Goal: Task Accomplishment & Management: Manage account settings

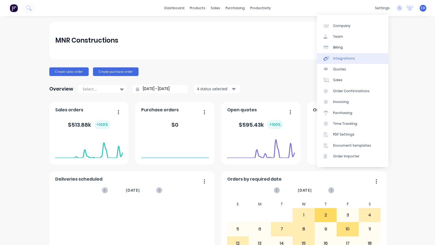
click at [341, 57] on div "Integrations" at bounding box center [344, 58] width 22 height 5
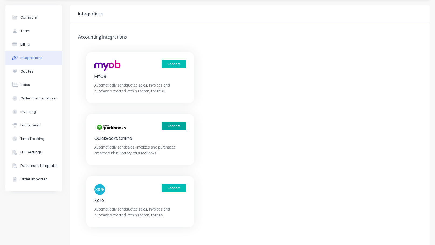
scroll to position [31, 0]
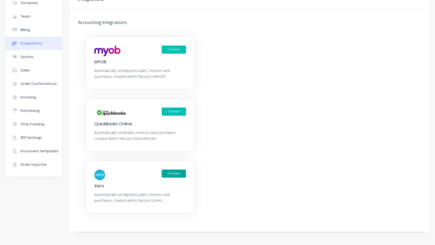
click at [171, 173] on button "Connect" at bounding box center [174, 173] width 24 height 8
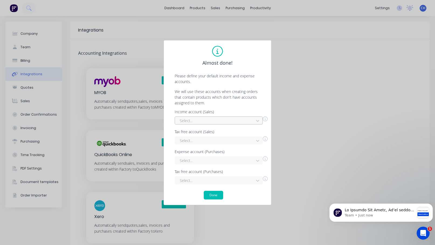
click at [250, 122] on div at bounding box center [215, 120] width 72 height 7
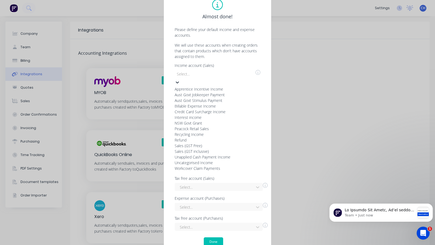
scroll to position [81, 0]
click at [210, 154] on div "Sales (GST inclusive)" at bounding box center [214, 151] width 81 height 6
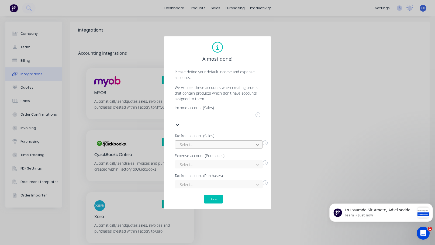
click at [254, 140] on div at bounding box center [258, 144] width 10 height 9
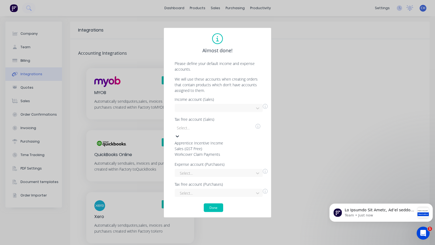
click at [199, 151] on div "Sales (GST Free)" at bounding box center [214, 148] width 81 height 6
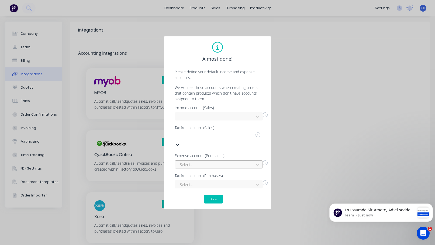
scroll to position [43, 0]
click at [237, 161] on div "Select..." at bounding box center [218, 164] width 88 height 8
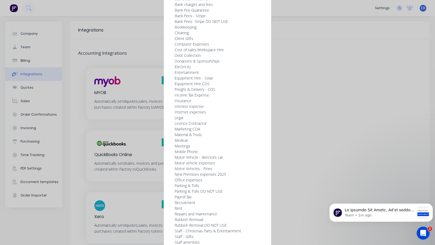
scroll to position [269, 0]
click at [214, 137] on div "Material & Tools" at bounding box center [214, 134] width 81 height 6
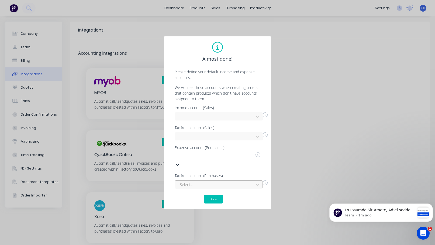
scroll to position [62, 0]
click at [231, 180] on div "Select..." at bounding box center [218, 184] width 88 height 8
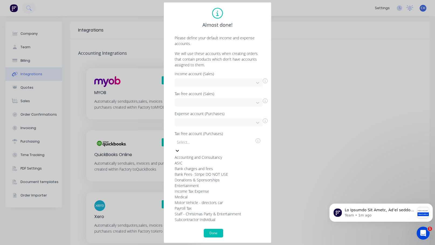
scroll to position [41, 0]
click at [222, 216] on div "Subcontractor Individual" at bounding box center [214, 219] width 81 height 6
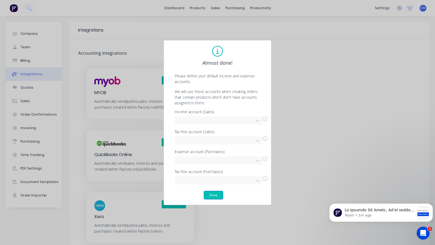
click at [210, 195] on button "Done" at bounding box center [213, 195] width 19 height 9
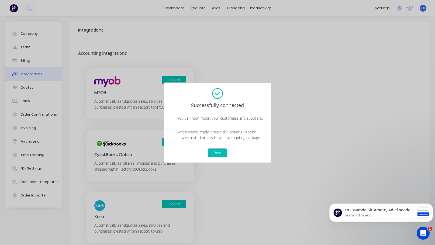
click at [219, 150] on button "Done" at bounding box center [217, 152] width 19 height 9
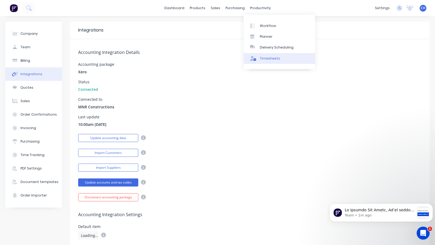
click at [264, 60] on div "Timesheets" at bounding box center [270, 58] width 20 height 5
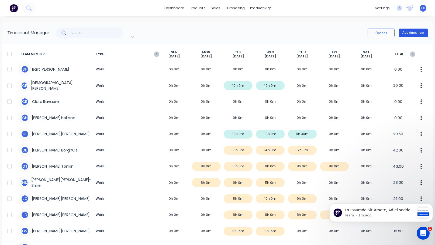
click at [405, 30] on button "Add timesheet" at bounding box center [413, 33] width 29 height 9
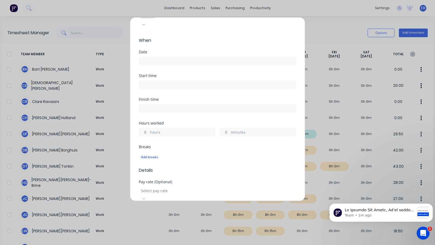
scroll to position [81, 0]
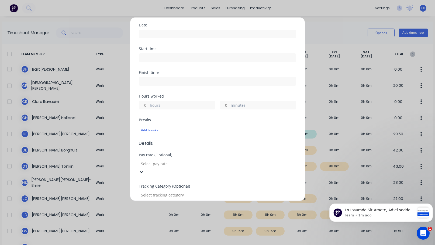
click at [218, 160] on div at bounding box center [179, 163] width 78 height 7
click at [238, 140] on span "Details" at bounding box center [217, 143] width 157 height 6
click at [184, 191] on div at bounding box center [179, 194] width 78 height 7
click at [197, 131] on div "Breaks Add breaks" at bounding box center [217, 129] width 157 height 22
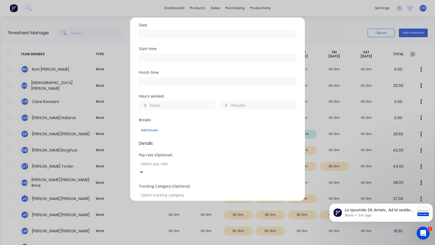
click at [197, 160] on div at bounding box center [179, 163] width 78 height 7
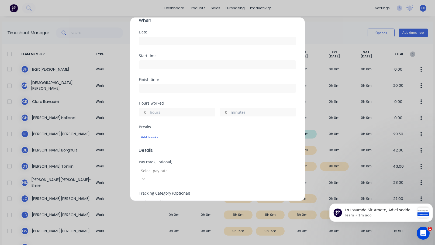
scroll to position [70, 0]
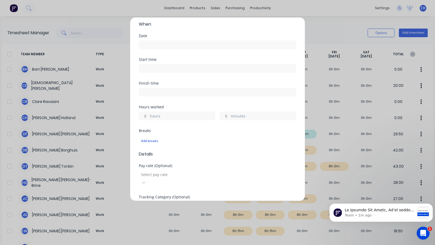
click at [303, 11] on div "Add timesheet Work Attendance Team member Select... When Date Start time Finish…" at bounding box center [217, 122] width 435 height 245
click at [108, 0] on div "Add timesheet Work Attendance Team member Select... When Date Start time Finish…" at bounding box center [217, 122] width 435 height 245
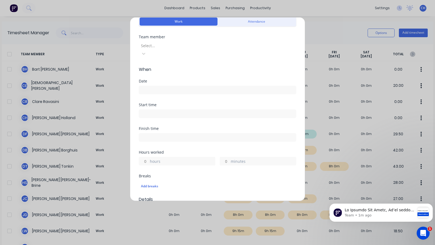
scroll to position [0, 0]
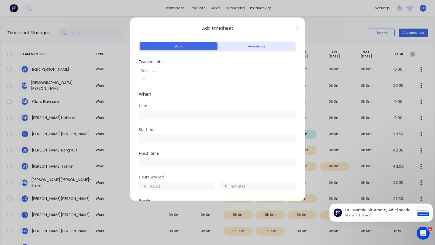
click at [243, 48] on button "Attendance" at bounding box center [256, 46] width 78 height 8
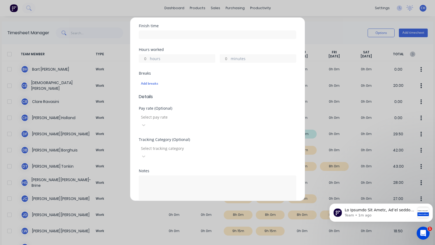
scroll to position [131, 0]
click at [177, 110] on div at bounding box center [179, 113] width 78 height 7
click at [243, 209] on button "Cancel" at bounding box center [243, 213] width 22 height 9
